Goal: Task Accomplishment & Management: Complete application form

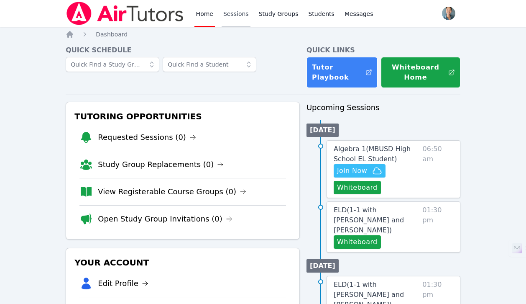
click at [233, 17] on link "Sessions" at bounding box center [236, 13] width 29 height 27
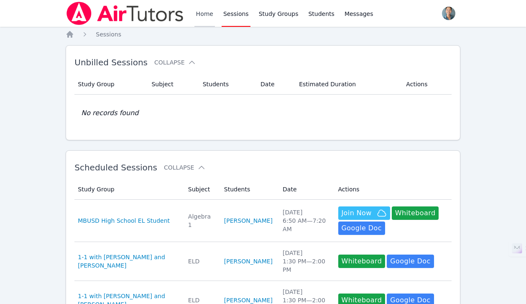
click at [204, 16] on link "Home" at bounding box center [204, 13] width 20 height 27
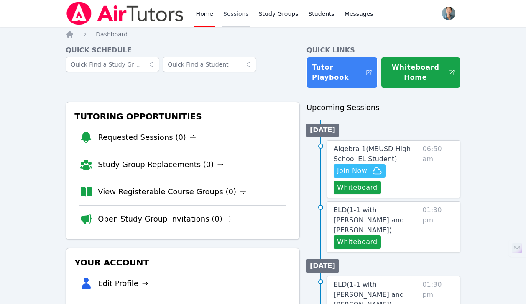
click at [237, 17] on link "Sessions" at bounding box center [236, 13] width 29 height 27
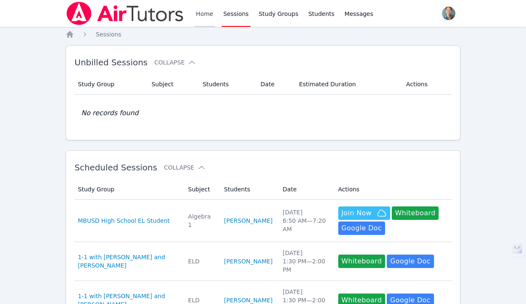
click at [199, 18] on link "Home" at bounding box center [204, 13] width 20 height 27
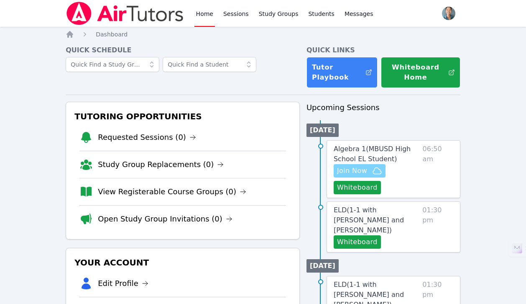
click at [354, 171] on span "Join Now" at bounding box center [352, 171] width 30 height 10
click at [360, 194] on div "Algebra 1 ( MBUSD High School EL Student ) Hidden Join Now Whiteboard 06:50 am" at bounding box center [394, 169] width 134 height 58
click at [368, 191] on button "Whiteboard" at bounding box center [357, 187] width 47 height 13
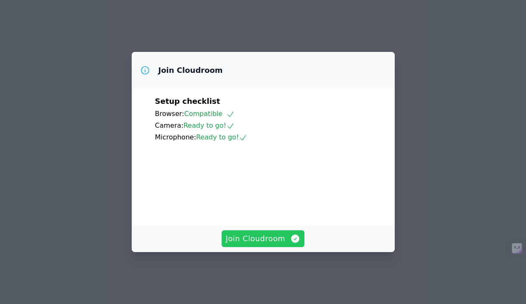
click at [272, 244] on span "Join Cloudroom" at bounding box center [263, 239] width 75 height 12
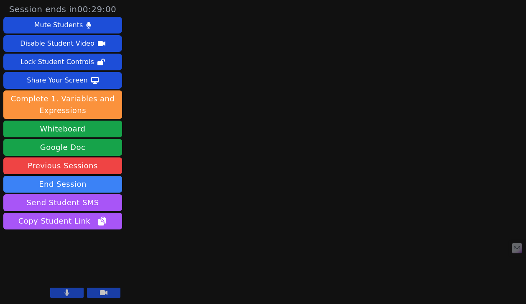
click at [97, 289] on button at bounding box center [103, 292] width 33 height 10
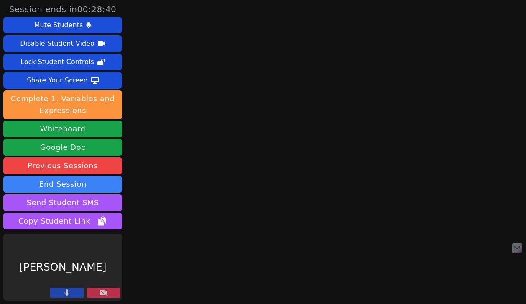
click at [74, 293] on button at bounding box center [66, 292] width 33 height 10
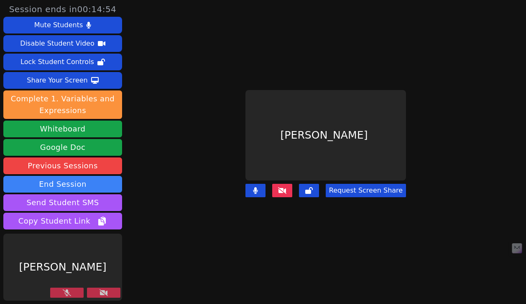
click at [76, 291] on button at bounding box center [66, 292] width 33 height 10
click at [102, 290] on icon at bounding box center [104, 292] width 8 height 7
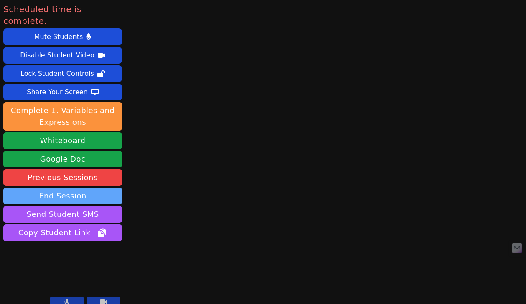
click at [79, 187] on button "End Session" at bounding box center [62, 195] width 119 height 17
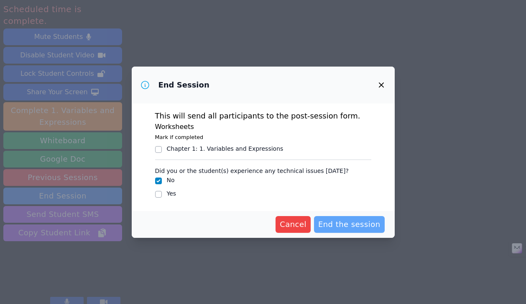
click at [353, 221] on span "End the session" at bounding box center [349, 224] width 62 height 12
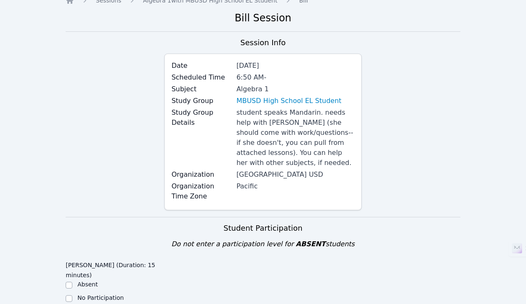
scroll to position [51, 0]
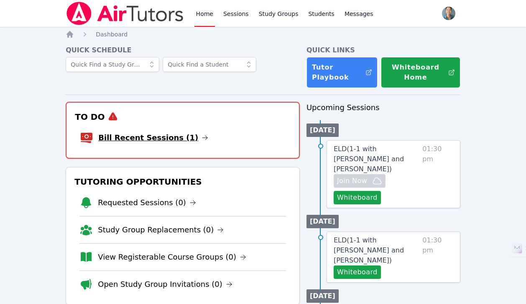
click at [177, 138] on link "Bill Recent Sessions (1)" at bounding box center [153, 138] width 110 height 12
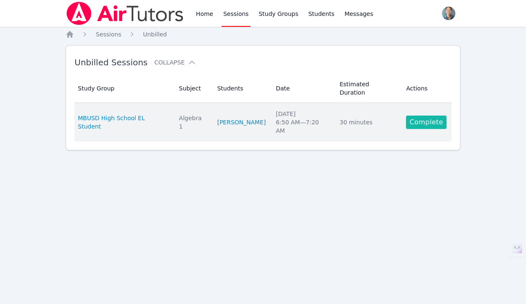
click at [434, 115] on link "Complete" at bounding box center [426, 121] width 40 height 13
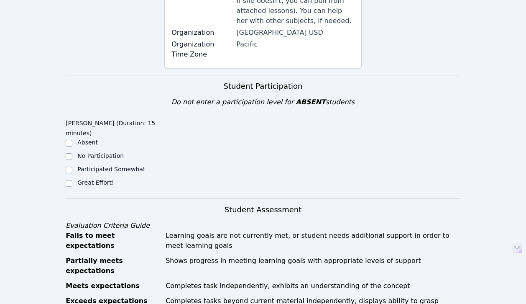
scroll to position [178, 0]
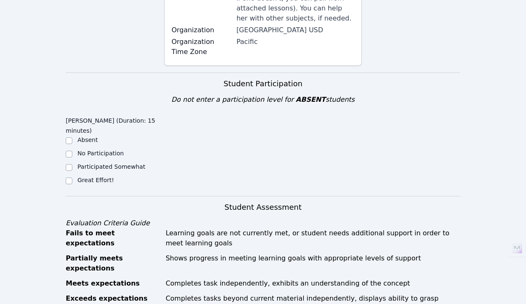
click at [101, 176] on label "Great Effort!" at bounding box center [95, 179] width 36 height 7
click at [72, 177] on input "Great Effort!" at bounding box center [69, 180] width 7 height 7
checkbox input "true"
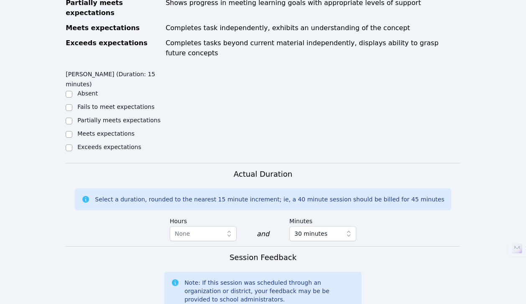
scroll to position [442, 0]
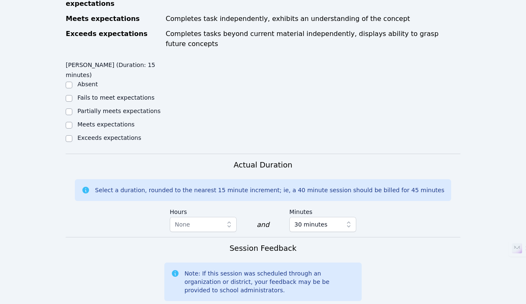
click at [117, 121] on label "Meets expectations" at bounding box center [105, 124] width 57 height 7
click at [72, 122] on input "Meets expectations" at bounding box center [69, 125] width 7 height 7
checkbox input "true"
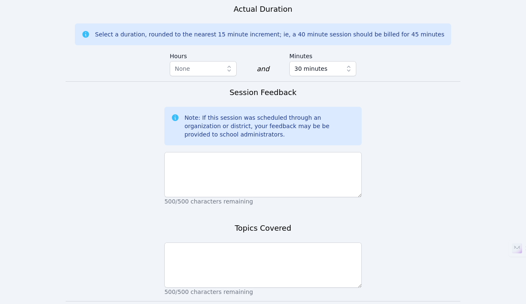
scroll to position [619, 0]
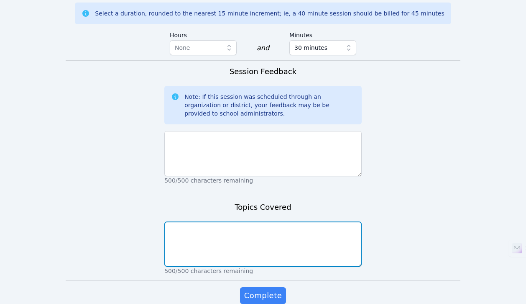
click at [265, 221] on textarea at bounding box center [262, 243] width 197 height 45
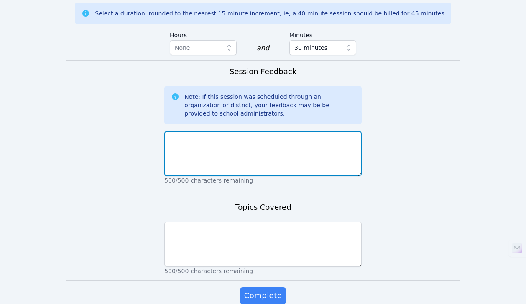
click at [276, 131] on textarea at bounding box center [262, 153] width 197 height 45
type textarea "S"
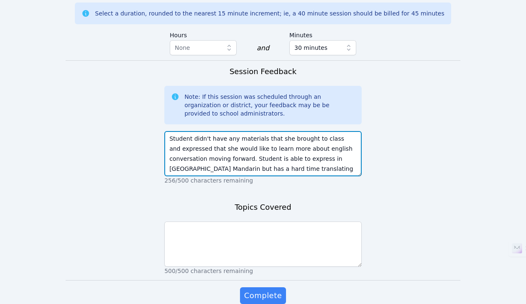
click at [247, 131] on textarea "Student didn't have any materials that she brought to class and expressed that …" at bounding box center [262, 153] width 197 height 45
type textarea "Student didn't have any materials that she brought to class and expressed that …"
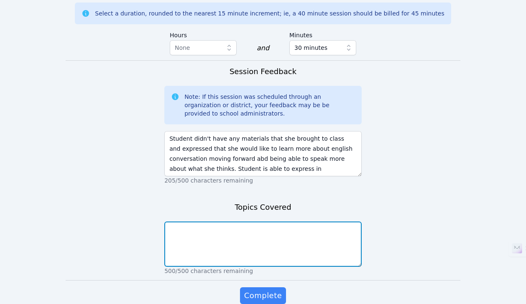
click at [279, 221] on textarea at bounding box center [262, 243] width 197 height 45
drag, startPoint x: 305, startPoint y: 192, endPoint x: 148, endPoint y: 189, distance: 157.3
click at [283, 221] on textarea "Quick English assessment" at bounding box center [262, 243] width 197 height 45
drag, startPoint x: 276, startPoint y: 192, endPoint x: 139, endPoint y: 190, distance: 136.8
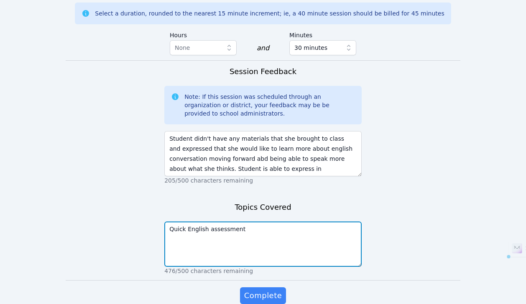
paste textarea "A"
type textarea "Quick English Assessment"
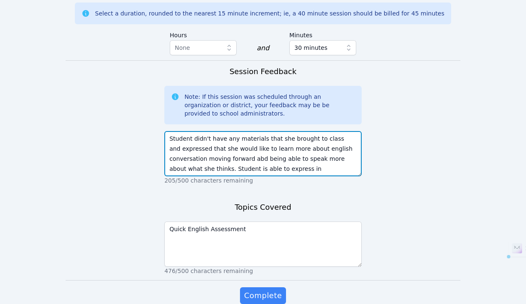
scroll to position [10, 0]
drag, startPoint x: 169, startPoint y: 97, endPoint x: 424, endPoint y: 196, distance: 274.2
click at [238, 131] on textarea "Student didn't have any materials that she brought to class and expressed that …" at bounding box center [262, 153] width 197 height 45
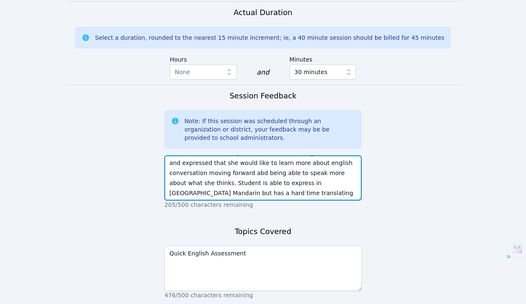
scroll to position [0, 0]
drag, startPoint x: 291, startPoint y: 154, endPoint x: 89, endPoint y: 74, distance: 217.1
click at [88, 74] on form "Student Participation Do not enter a participation level for ABSENT students [P…" at bounding box center [263, 0] width 395 height 689
paste textarea "The student did not bring any materials to class and expressed that she would l…"
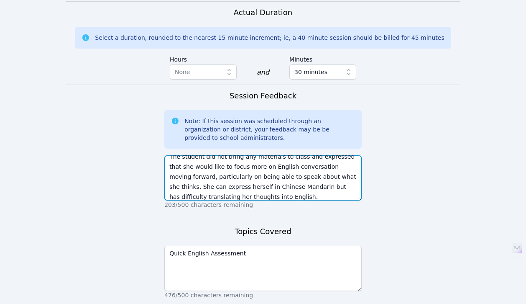
scroll to position [10, 0]
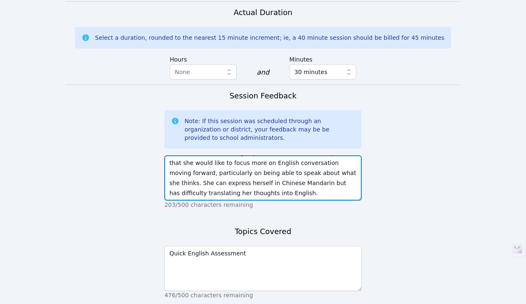
type textarea "The student did not bring any materials to class and expressed that she would l…"
